Goal: Transaction & Acquisition: Purchase product/service

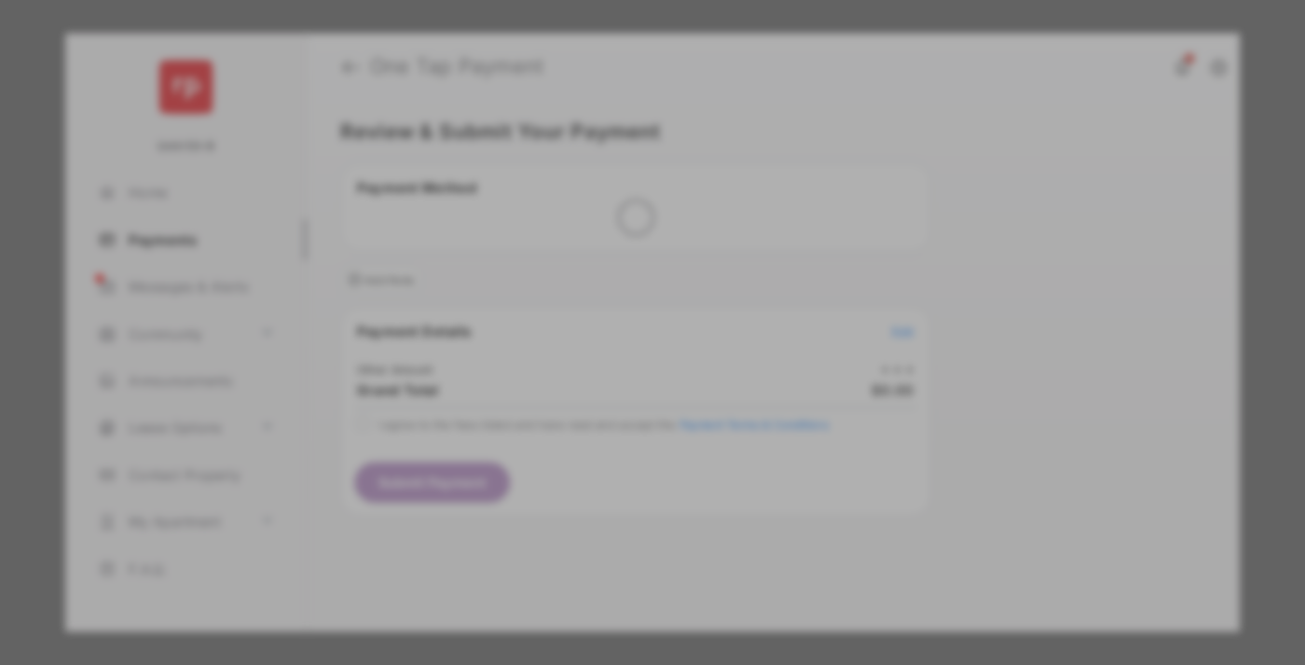
click at [618, 299] on div "Other Amount" at bounding box center [618, 315] width 302 height 32
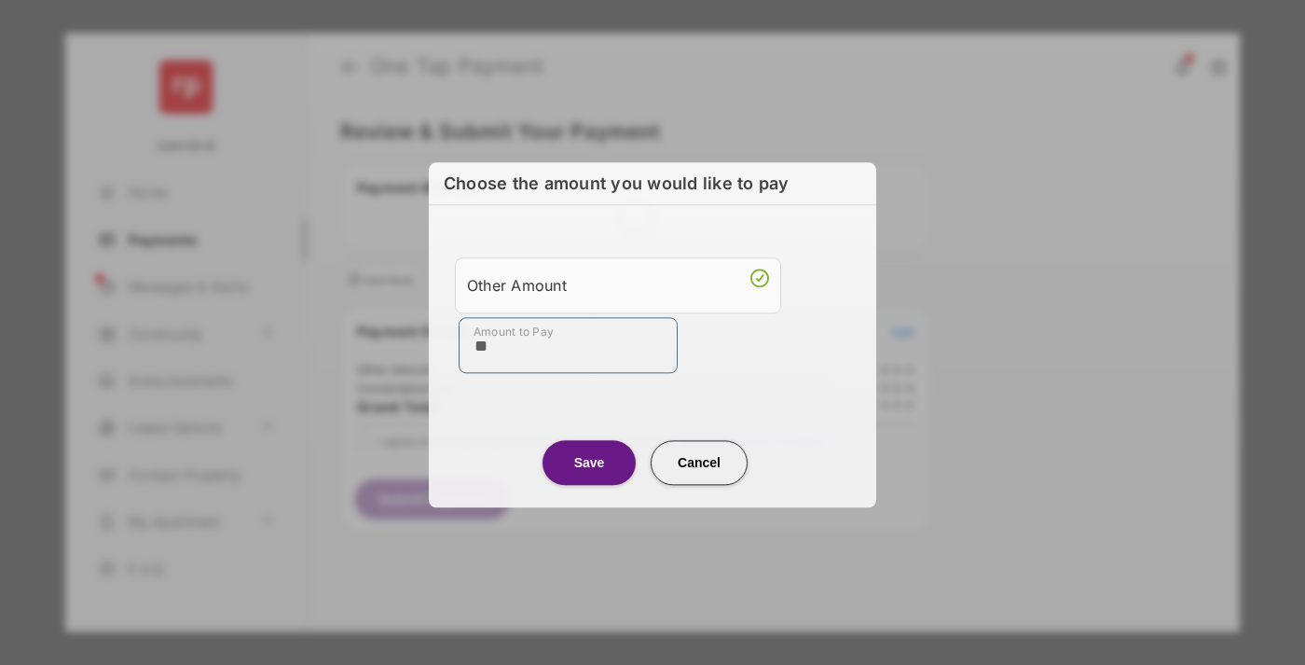
type input "**"
click at [589, 460] on button "Save" at bounding box center [588, 462] width 93 height 45
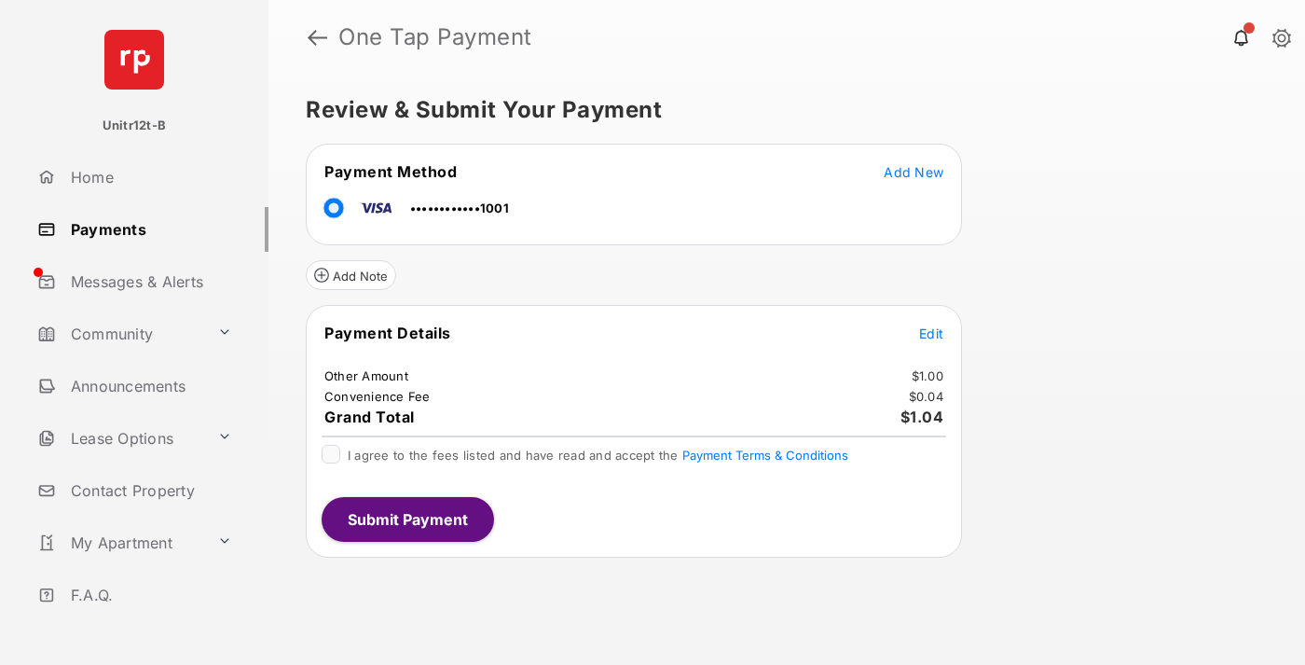
click at [931, 333] on span "Edit" at bounding box center [931, 333] width 24 height 16
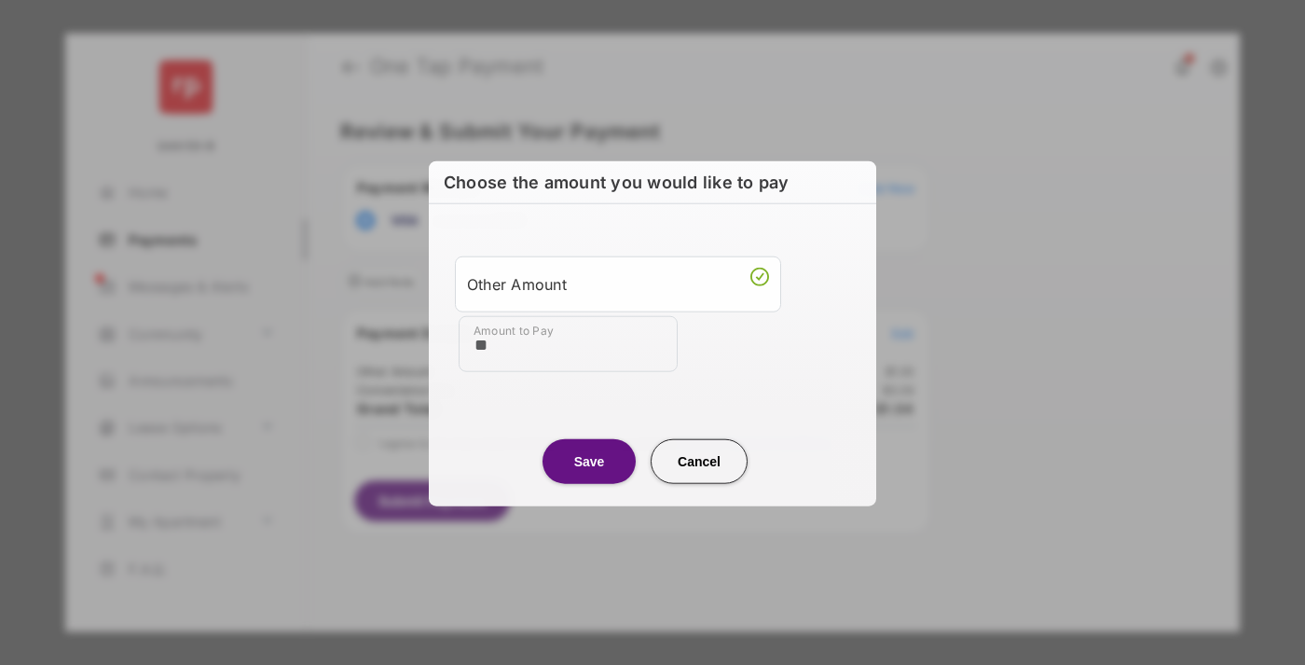
click at [589, 460] on button "Save" at bounding box center [588, 460] width 93 height 45
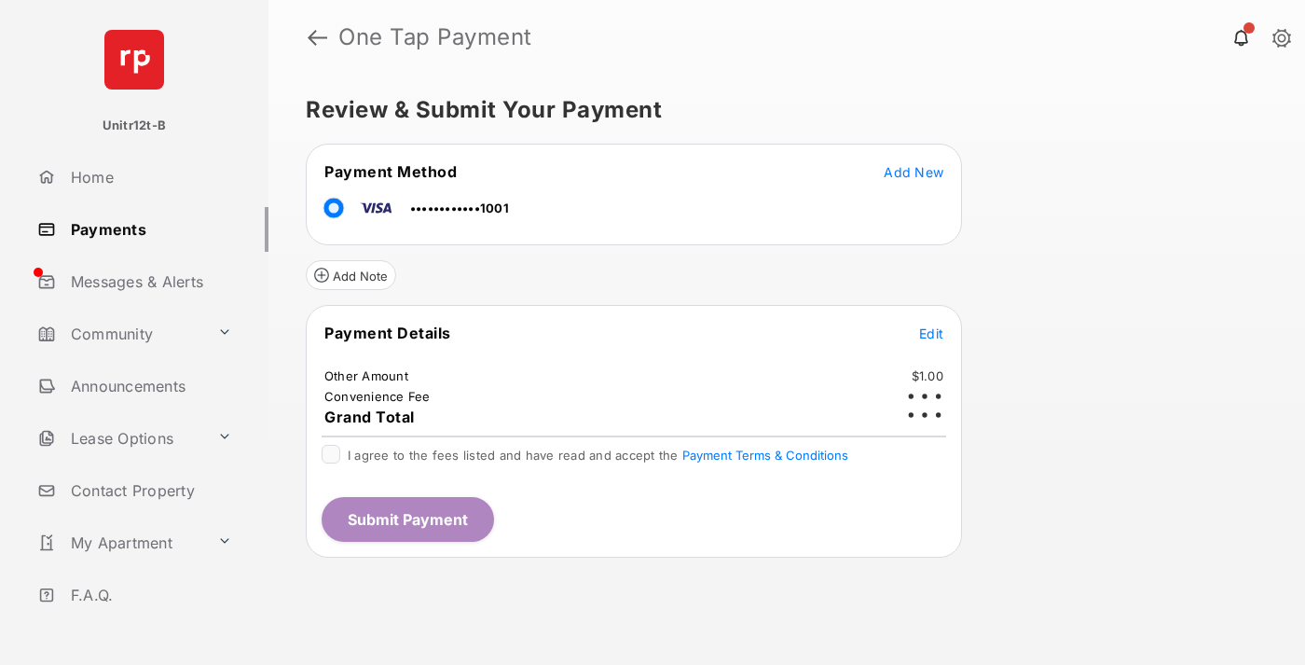
click at [406, 518] on button "Submit Payment" at bounding box center [408, 519] width 172 height 45
